Goal: Communication & Community: Answer question/provide support

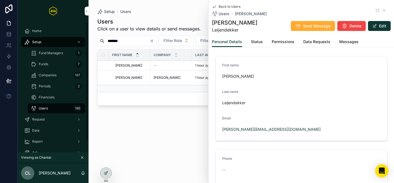
scroll to position [0, 5]
click at [157, 139] on div "Users Click on a user to view details or send messages. Edit Email Templates Ne…" at bounding box center [241, 95] width 288 height 162
click at [55, 89] on div "Periods 2" at bounding box center [56, 86] width 51 height 9
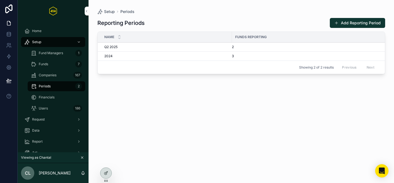
click at [0, 0] on icon at bounding box center [0, 0] width 0 height 0
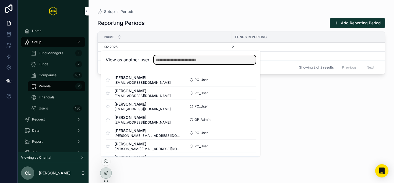
click at [161, 62] on input "text" at bounding box center [205, 59] width 102 height 9
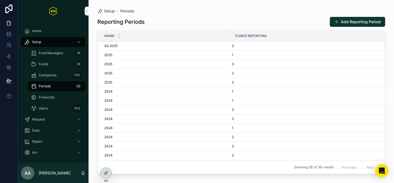
click at [0, 0] on icon at bounding box center [0, 0] width 0 height 0
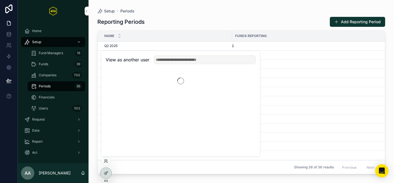
click at [191, 66] on div "View as another user" at bounding box center [180, 60] width 159 height 18
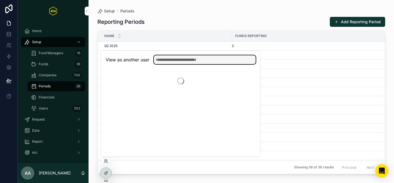
click at [187, 61] on input "text" at bounding box center [205, 59] width 102 height 9
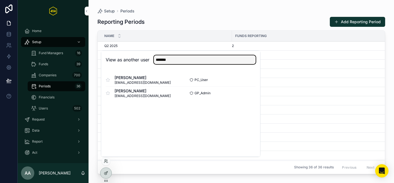
type input "*******"
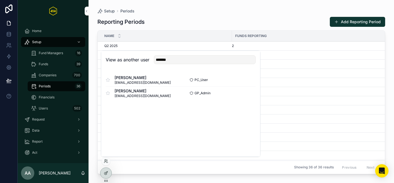
click at [0, 0] on button "Select" at bounding box center [0, 0] width 0 height 0
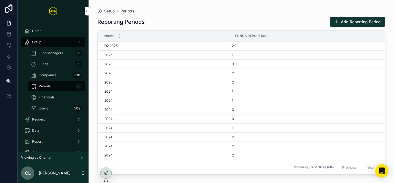
click at [51, 51] on span "Fund Managers" at bounding box center [51, 53] width 24 height 4
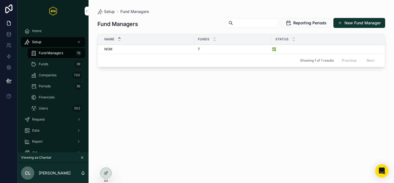
click at [58, 88] on div "Periods 36" at bounding box center [56, 86] width 51 height 9
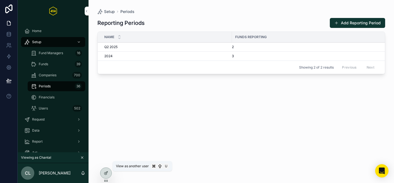
click at [0, 0] on icon at bounding box center [0, 0] width 0 height 0
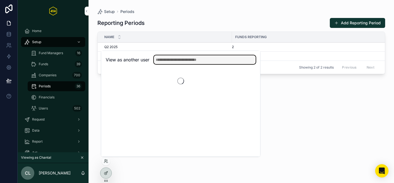
click at [169, 57] on input "text" at bounding box center [205, 59] width 102 height 9
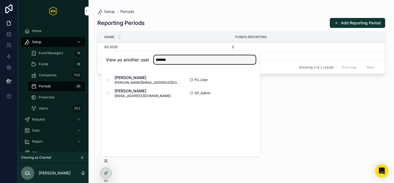
type input "*******"
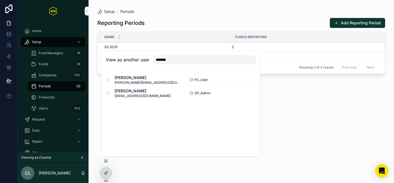
click at [0, 0] on button "Select" at bounding box center [0, 0] width 0 height 0
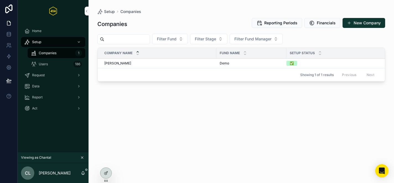
click at [271, 26] on button "Reporting Periods" at bounding box center [277, 23] width 50 height 10
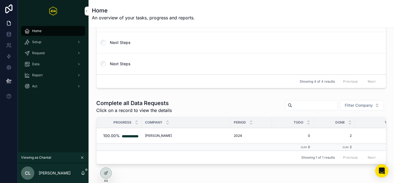
scroll to position [93, 0]
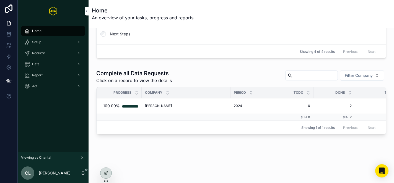
click at [42, 44] on div "Setup" at bounding box center [53, 42] width 58 height 9
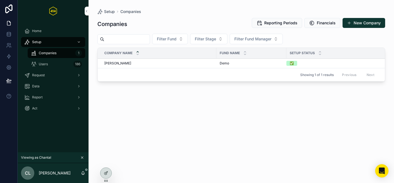
click at [271, 25] on span "Reporting Periods" at bounding box center [280, 23] width 33 height 6
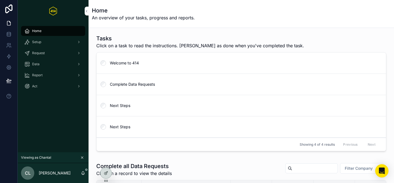
click at [41, 53] on span "Request" at bounding box center [38, 53] width 13 height 4
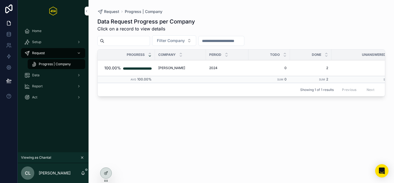
click at [57, 46] on div "Setup" at bounding box center [53, 42] width 58 height 9
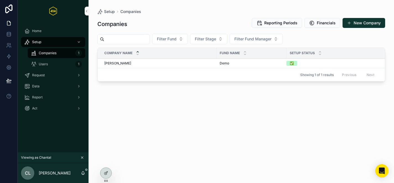
click at [164, 65] on div "Chantal B.V. Chantal B.V." at bounding box center [158, 63] width 109 height 4
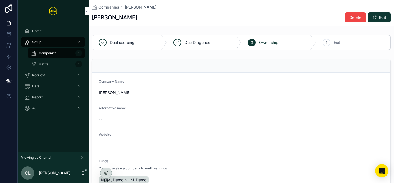
click at [0, 0] on icon at bounding box center [0, 0] width 0 height 0
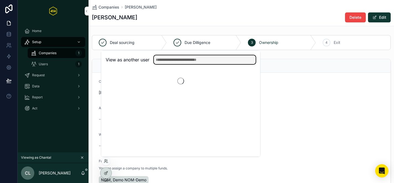
click at [166, 62] on input "text" at bounding box center [205, 59] width 102 height 9
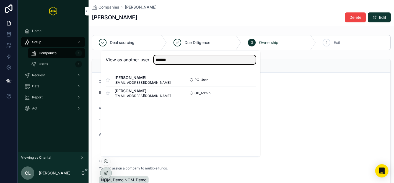
type input "*******"
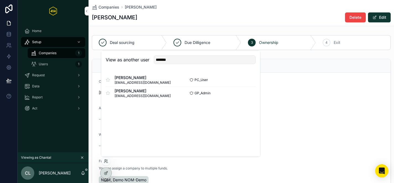
click at [0, 0] on button "Select" at bounding box center [0, 0] width 0 height 0
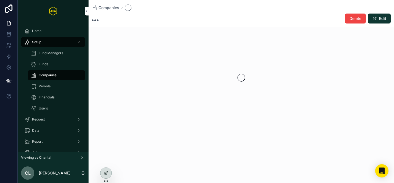
click at [56, 85] on div "Periods" at bounding box center [56, 86] width 51 height 9
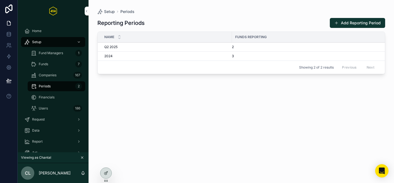
click at [346, 23] on button "Add Reporting Period" at bounding box center [357, 23] width 55 height 10
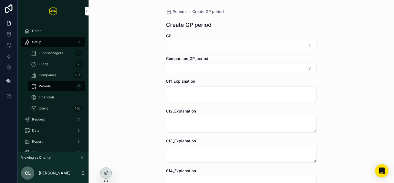
click at [263, 45] on button "Select Button" at bounding box center [241, 45] width 150 height 9
click at [235, 68] on div "NOM" at bounding box center [241, 67] width 77 height 9
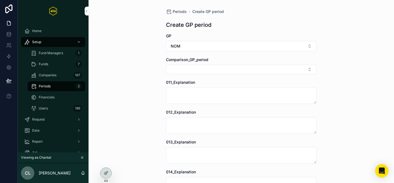
click at [233, 69] on button "Select Button" at bounding box center [241, 69] width 150 height 9
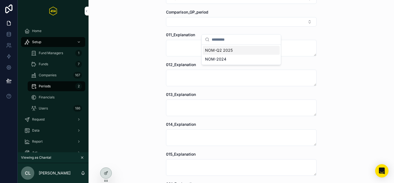
scroll to position [34, 0]
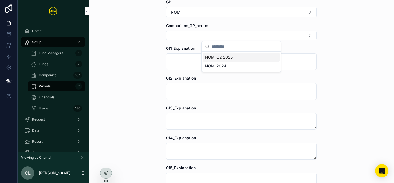
click at [333, 32] on div "Periods Create GP period Create GP period GP NOM Comparison_GP_period 011_Expla…" at bounding box center [241, 57] width 305 height 183
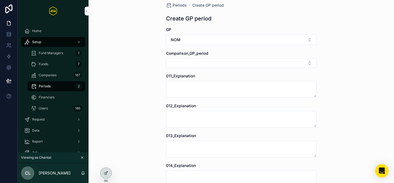
scroll to position [6, 0]
click at [205, 62] on button "Select Button" at bounding box center [241, 63] width 150 height 9
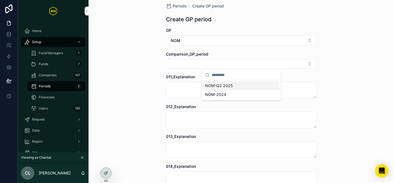
click at [153, 77] on div "Periods Create GP period Create GP period GP NOM Comparison_GP_period 011_Expla…" at bounding box center [241, 85] width 305 height 183
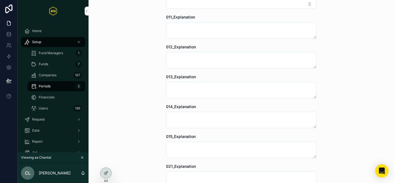
scroll to position [0, 0]
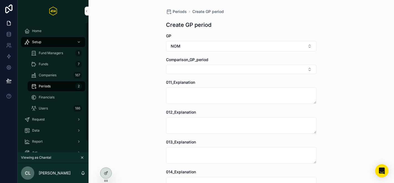
click at [74, 88] on div "Periods 2" at bounding box center [56, 86] width 51 height 9
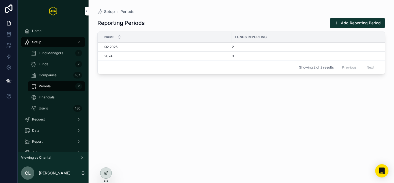
click at [363, 25] on button "Add Reporting Period" at bounding box center [357, 23] width 55 height 10
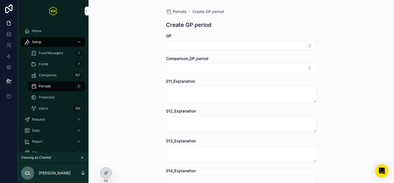
click at [202, 50] on button "Select Button" at bounding box center [241, 45] width 150 height 9
click at [211, 68] on span "NOM" at bounding box center [210, 68] width 10 height 6
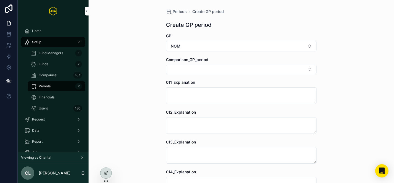
click at [199, 71] on button "Select Button" at bounding box center [241, 69] width 150 height 9
click at [218, 101] on span "NOM-2024" at bounding box center [215, 100] width 21 height 6
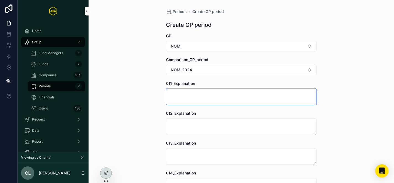
click at [201, 96] on textarea "scrollable content" at bounding box center [241, 97] width 150 height 17
type textarea "*"
click at [183, 10] on span "Periods" at bounding box center [180, 12] width 14 height 6
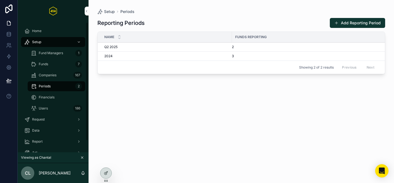
click at [49, 76] on span "Companies" at bounding box center [48, 75] width 18 height 4
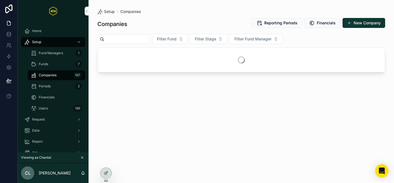
click at [51, 64] on div "Funds 7" at bounding box center [56, 64] width 51 height 9
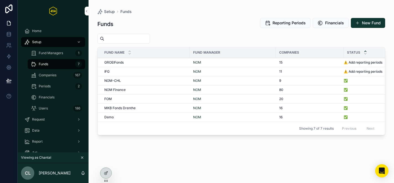
click at [285, 24] on span "Reporting Periods" at bounding box center [289, 23] width 33 height 6
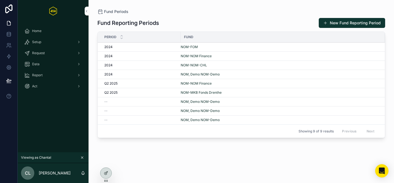
click at [130, 103] on div "--" at bounding box center [140, 102] width 73 height 4
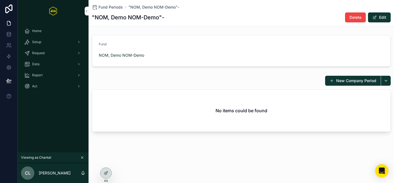
click at [385, 20] on button "Edit" at bounding box center [379, 17] width 23 height 10
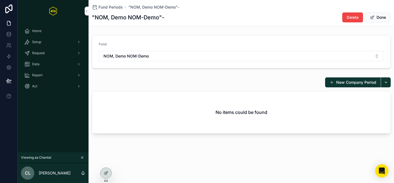
click at [117, 9] on span "Fund Periods" at bounding box center [110, 7] width 24 height 6
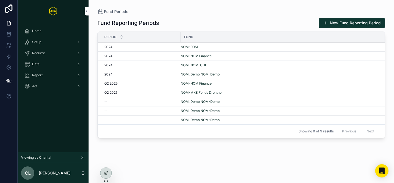
click at [337, 23] on button "New Fund Reporting Period" at bounding box center [352, 23] width 66 height 10
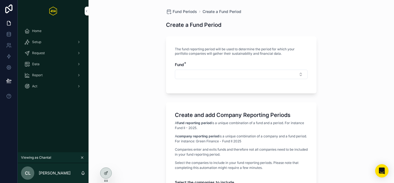
click at [214, 77] on button "Select Button" at bounding box center [241, 74] width 133 height 9
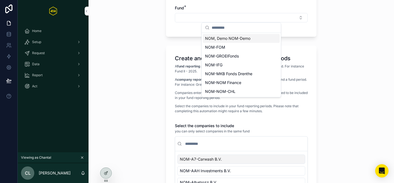
scroll to position [58, 0]
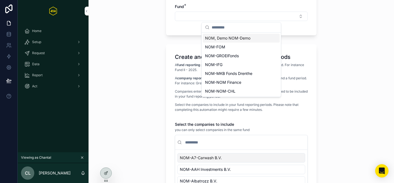
click at [221, 40] on span "NOM, Demo NOM-Demo" at bounding box center [227, 38] width 45 height 6
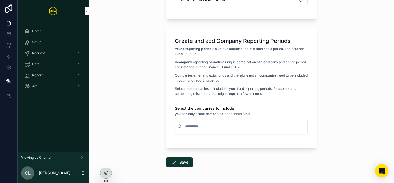
scroll to position [95, 0]
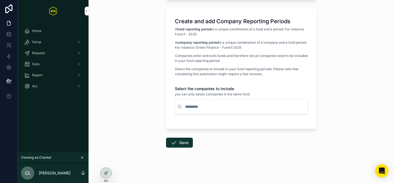
click at [194, 104] on input "scrollable content" at bounding box center [244, 107] width 121 height 10
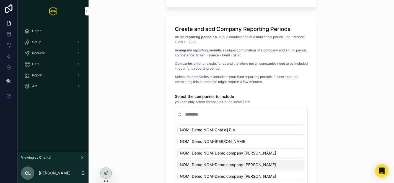
scroll to position [178, 0]
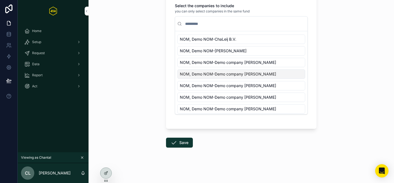
click at [58, 41] on div "Setup" at bounding box center [53, 42] width 58 height 9
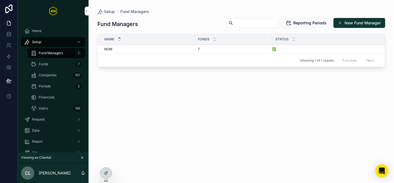
click at [50, 106] on div "Users 186" at bounding box center [56, 108] width 51 height 9
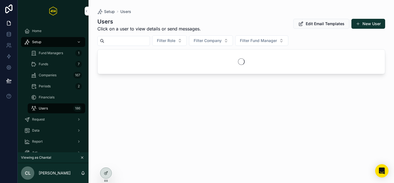
click at [138, 42] on input "scrollable content" at bounding box center [126, 41] width 45 height 8
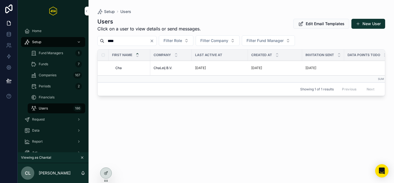
type input "****"
click at [125, 69] on div "Cha Cha" at bounding box center [131, 68] width 32 height 4
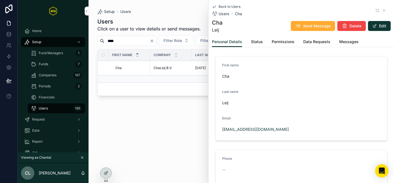
click at [255, 40] on span "Status" at bounding box center [257, 42] width 12 height 6
click at [282, 42] on span "Permissions" at bounding box center [283, 42] width 23 height 6
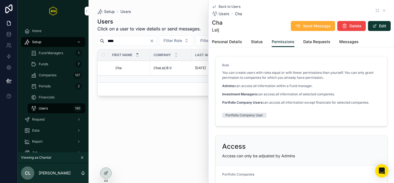
click at [344, 40] on span "Messages" at bounding box center [348, 42] width 19 height 6
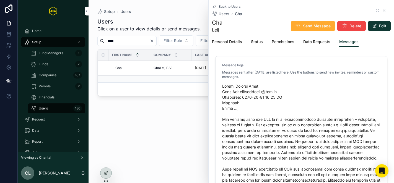
click at [231, 42] on span "Personal Details" at bounding box center [227, 42] width 30 height 6
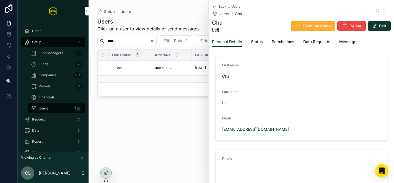
click at [257, 43] on span "Status" at bounding box center [257, 42] width 12 height 6
click at [231, 40] on span "Personal Details" at bounding box center [227, 42] width 30 height 6
click at [313, 27] on span "Send Message" at bounding box center [317, 26] width 28 height 6
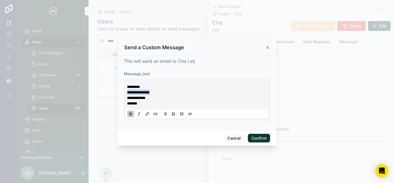
drag, startPoint x: 162, startPoint y: 94, endPoint x: 111, endPoint y: 92, distance: 50.9
click at [111, 92] on div "**********" at bounding box center [197, 91] width 394 height 183
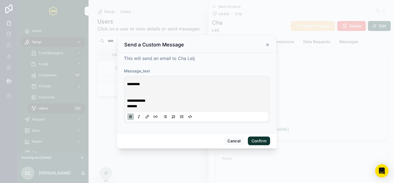
click at [140, 83] on span "*********" at bounding box center [133, 84] width 13 height 4
click at [138, 92] on p at bounding box center [198, 90] width 142 height 6
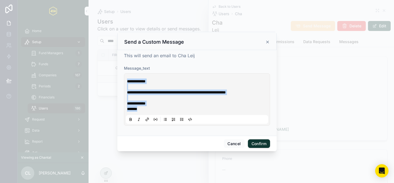
drag, startPoint x: 146, startPoint y: 110, endPoint x: 115, endPoint y: 78, distance: 44.0
click at [115, 78] on div "**********" at bounding box center [197, 91] width 394 height 183
copy div "**********"
click at [238, 144] on button "Cancel" at bounding box center [234, 143] width 20 height 9
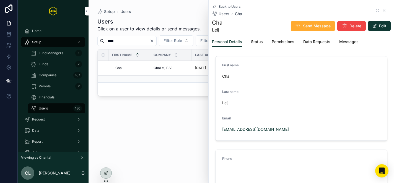
click at [168, 129] on div "Users Click on a user to view details or send messages. Edit Email Templates Ne…" at bounding box center [241, 95] width 288 height 162
click at [81, 157] on icon "scrollable content" at bounding box center [82, 158] width 4 height 4
click at [127, 39] on input "****" at bounding box center [126, 41] width 45 height 8
click at [133, 68] on div "Cha Cha" at bounding box center [131, 68] width 32 height 4
click at [310, 25] on span "Send Message" at bounding box center [317, 26] width 28 height 6
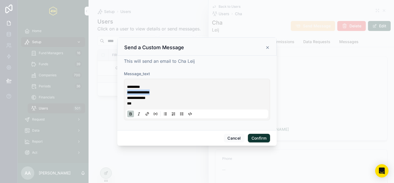
drag, startPoint x: 165, startPoint y: 91, endPoint x: 123, endPoint y: 91, distance: 42.6
click at [122, 91] on div "**********" at bounding box center [196, 93] width 159 height 75
drag, startPoint x: 138, startPoint y: 102, endPoint x: 113, endPoint y: 80, distance: 33.1
click at [113, 80] on div "**********" at bounding box center [197, 91] width 394 height 183
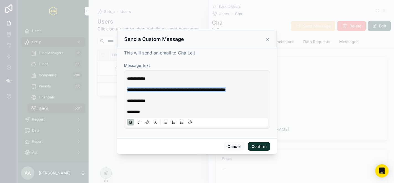
drag, startPoint x: 264, startPoint y: 89, endPoint x: 124, endPoint y: 89, distance: 140.8
click at [124, 89] on div "**********" at bounding box center [196, 92] width 159 height 91
click at [259, 90] on p "**********" at bounding box center [198, 90] width 142 height 6
drag, startPoint x: 244, startPoint y: 90, endPoint x: 257, endPoint y: 90, distance: 12.7
click at [227, 90] on span "**********" at bounding box center [177, 90] width 100 height 4
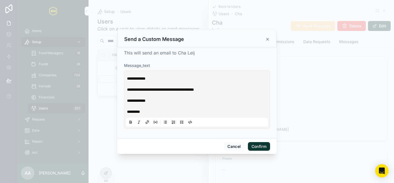
click at [253, 90] on p "**********" at bounding box center [198, 90] width 142 height 6
click at [258, 147] on button "Confirm" at bounding box center [259, 146] width 22 height 9
